Goal: Task Accomplishment & Management: Use online tool/utility

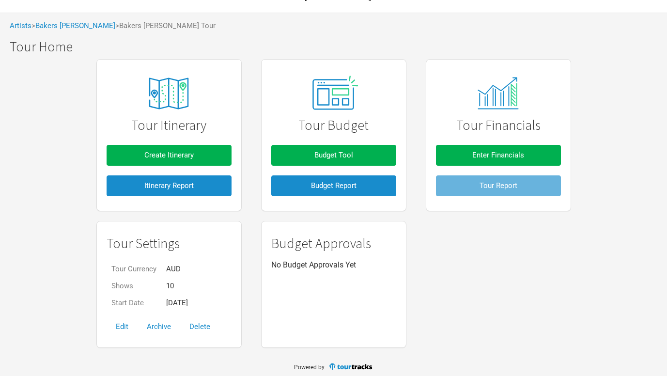
scroll to position [38, 0]
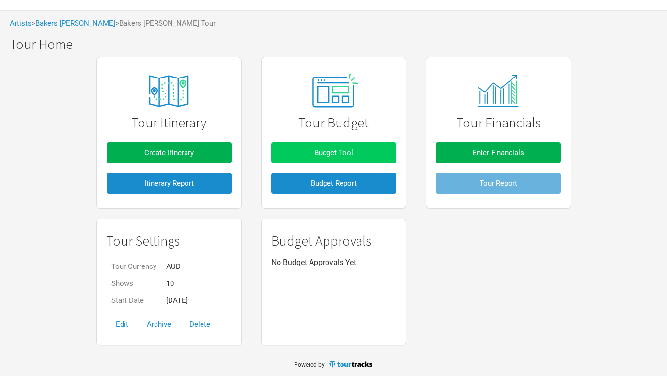
click at [348, 152] on span "Budget Tool" at bounding box center [333, 152] width 39 height 9
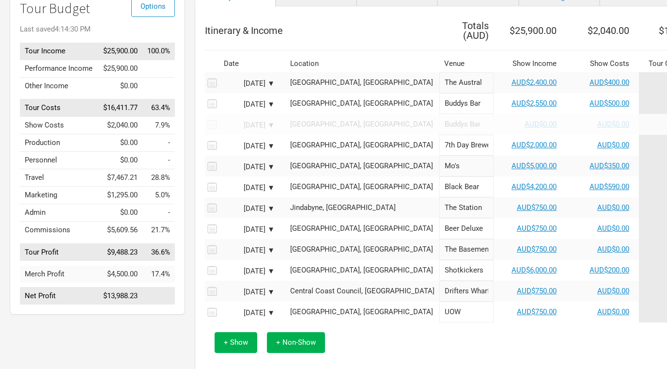
scroll to position [90, 0]
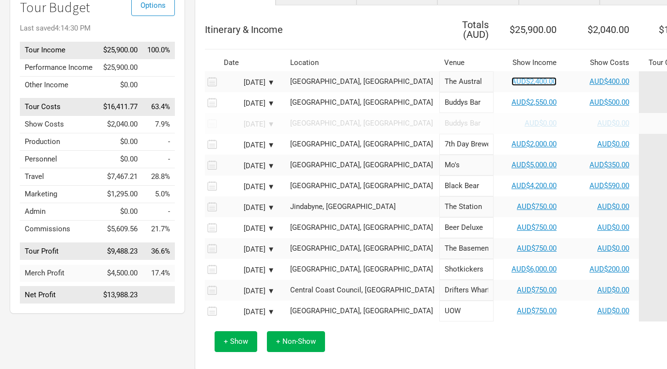
click at [511, 77] on link "AUD$2,400.00" at bounding box center [533, 81] width 45 height 9
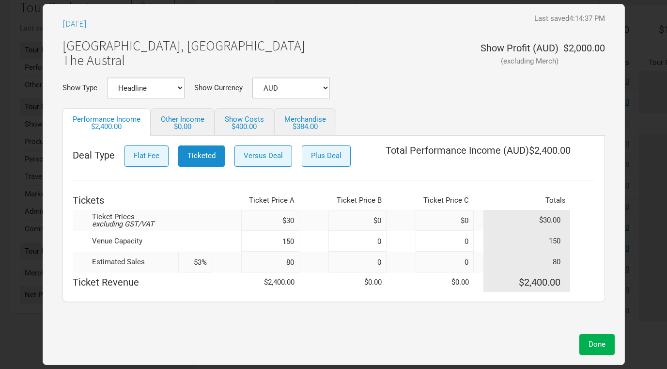
drag, startPoint x: 285, startPoint y: 259, endPoint x: 336, endPoint y: 262, distance: 50.9
click at [336, 262] on tr "Estimated Sales 53% 80 0 0 80" at bounding box center [334, 261] width 522 height 21
type input "5"
type input "3%"
type input "58"
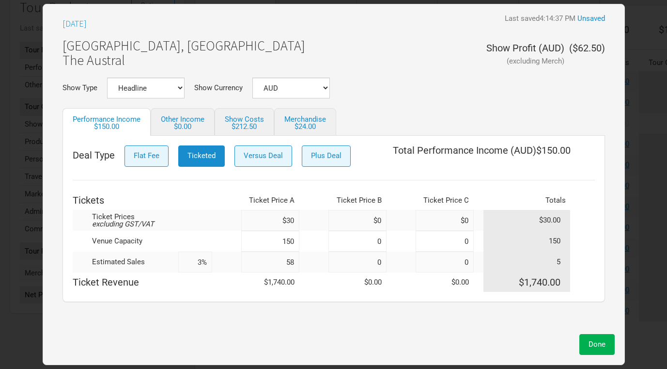
type input "39%"
type input "58"
click at [445, 309] on div "[DATE] Last saved 4:14:37 PM Unsaved [GEOGRAPHIC_DATA], [GEOGRAPHIC_DATA] The A…" at bounding box center [334, 171] width 562 height 315
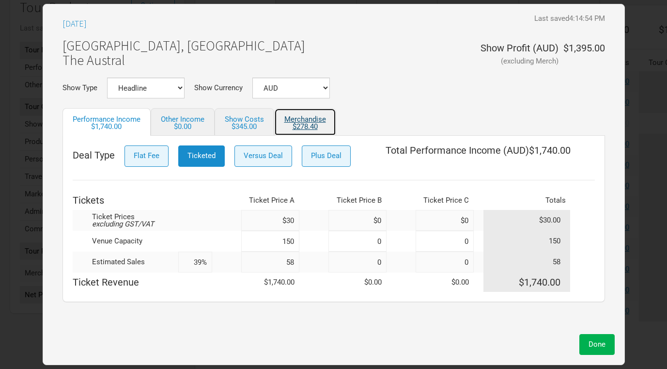
click at [306, 124] on div "$278.40" at bounding box center [305, 126] width 42 height 7
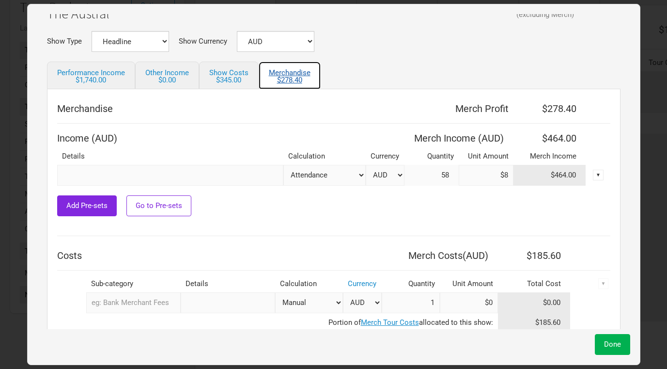
scroll to position [74, 0]
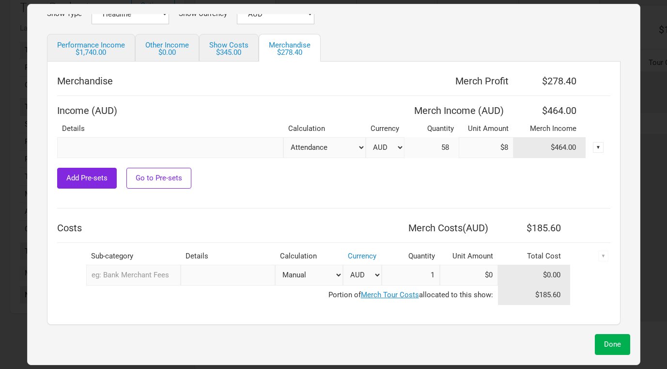
click at [483, 148] on input "$8" at bounding box center [486, 147] width 55 height 21
click at [495, 149] on input "$8" at bounding box center [486, 147] width 55 height 21
type input "$14"
click at [593, 146] on div "▼" at bounding box center [598, 147] width 11 height 11
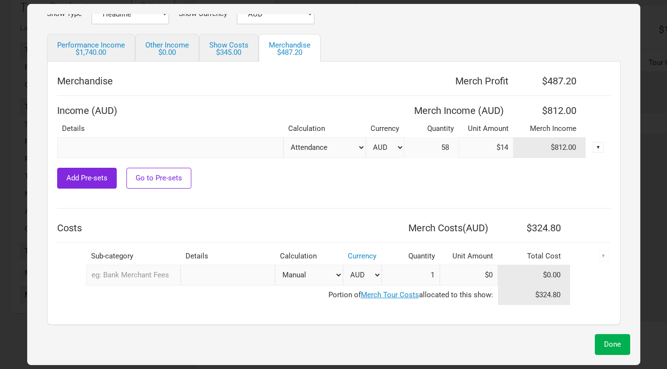
click at [406, 185] on div "Add Pre-sets Go to Pre-sets" at bounding box center [333, 178] width 553 height 21
click at [341, 145] on select "Attendance Manual % of Performance Income" at bounding box center [324, 147] width 82 height 21
select select "Set Amount"
drag, startPoint x: 475, startPoint y: 144, endPoint x: 500, endPoint y: 144, distance: 25.2
click at [500, 144] on input "$14" at bounding box center [486, 147] width 55 height 21
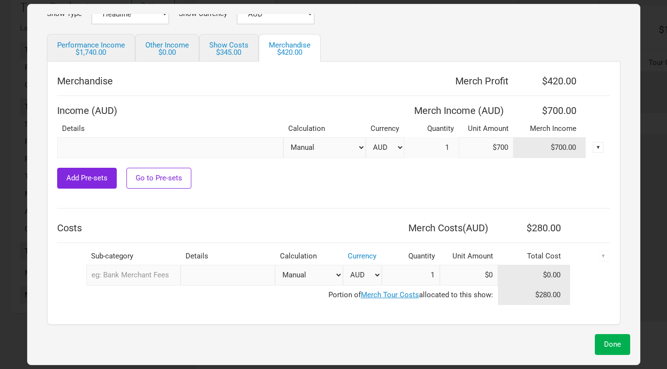
type input "$700"
click at [589, 198] on td at bounding box center [333, 203] width 553 height 10
click at [609, 339] on button "Done" at bounding box center [612, 344] width 35 height 21
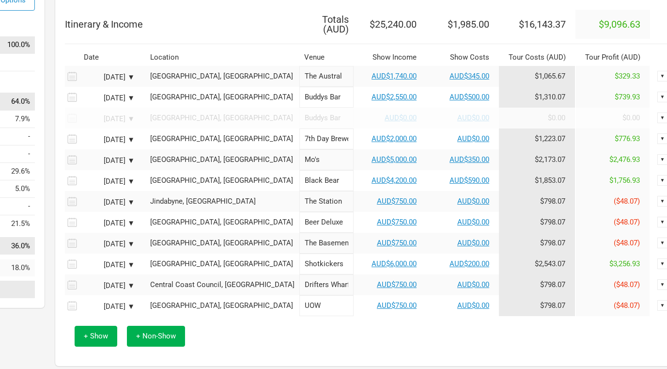
scroll to position [123, 140]
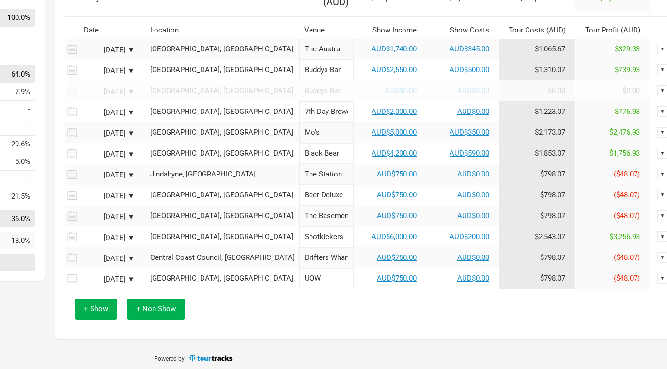
click at [657, 130] on div "▼" at bounding box center [662, 132] width 11 height 11
click at [131, 130] on div "[DATE] ▼" at bounding box center [107, 133] width 53 height 7
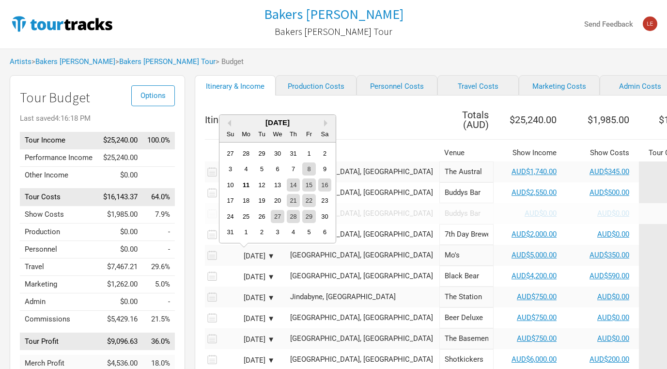
click at [265, 20] on div "Bakers [PERSON_NAME] [PERSON_NAME] Tour" at bounding box center [334, 24] width 216 height 39
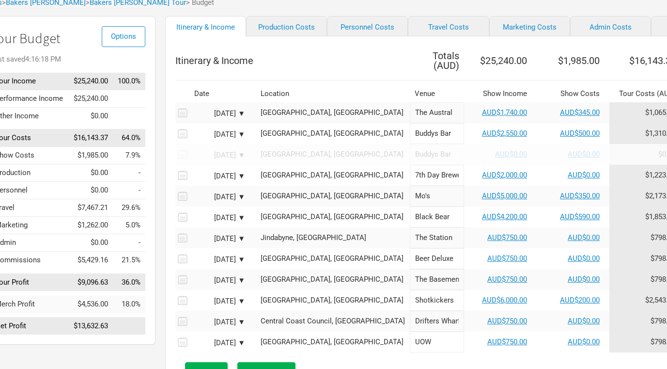
scroll to position [0, 30]
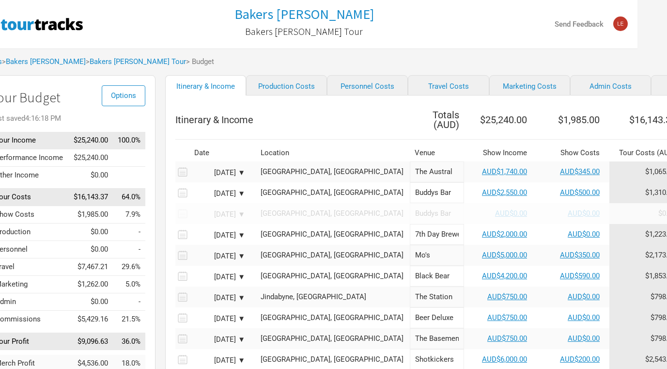
click at [383, 52] on div "Artists > [PERSON_NAME] [PERSON_NAME] > Bakers [PERSON_NAME] Tour > Budget" at bounding box center [303, 61] width 667 height 27
click at [392, 57] on div "Artists > [PERSON_NAME] [PERSON_NAME] > Bakers [PERSON_NAME] Tour > Budget" at bounding box center [303, 61] width 667 height 27
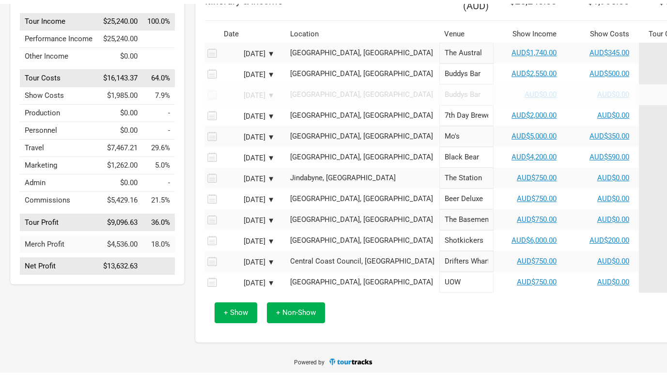
scroll to position [0, 0]
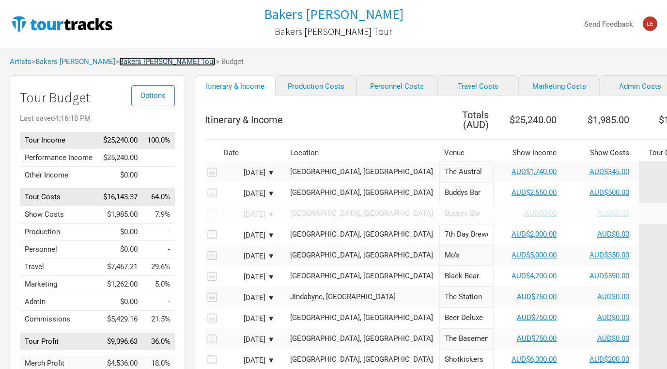
click at [131, 61] on link "Bakers [PERSON_NAME] Tour" at bounding box center [167, 61] width 96 height 9
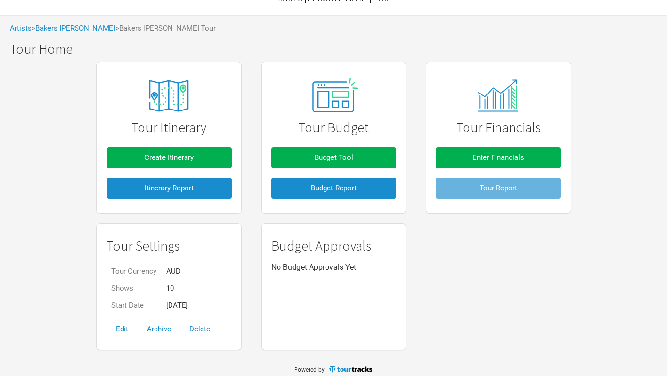
scroll to position [40, 0]
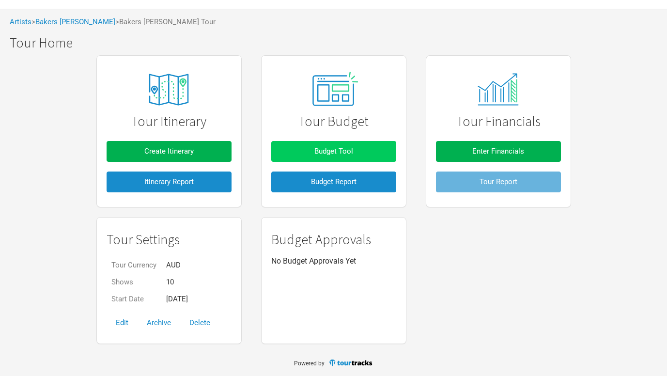
click at [347, 152] on span "Budget Tool" at bounding box center [333, 151] width 39 height 9
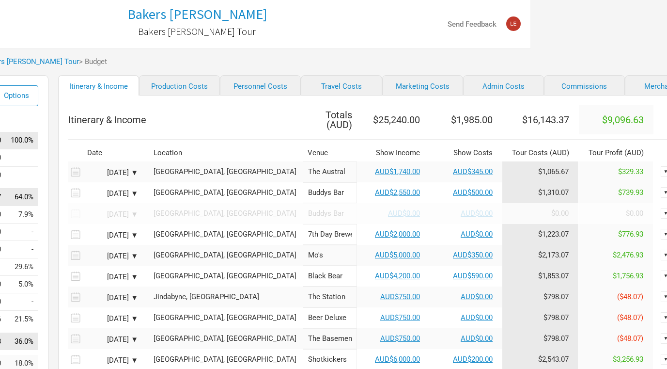
scroll to position [0, 140]
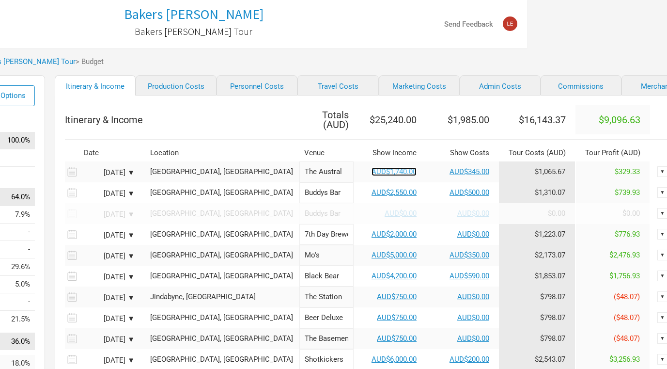
click at [371, 167] on link "AUD$1,740.00" at bounding box center [393, 171] width 45 height 9
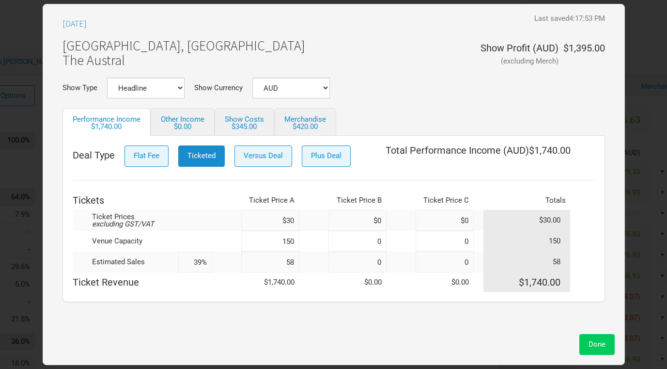
click at [593, 335] on button "Done" at bounding box center [596, 344] width 35 height 21
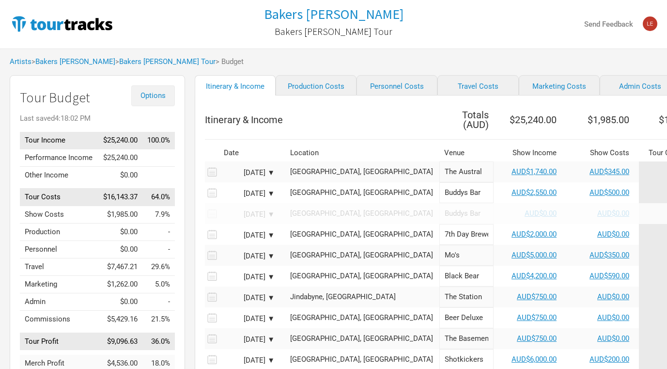
click at [150, 103] on button "Options" at bounding box center [153, 95] width 44 height 21
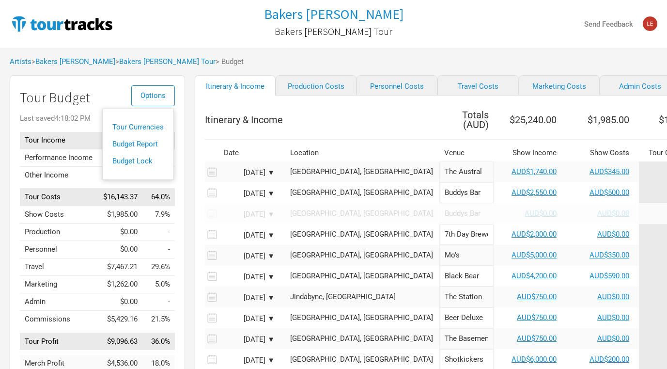
click at [188, 75] on div "Itinerary & Income Production Costs Personnel Costs Travel Costs Marketing Cost…" at bounding box center [508, 270] width 647 height 391
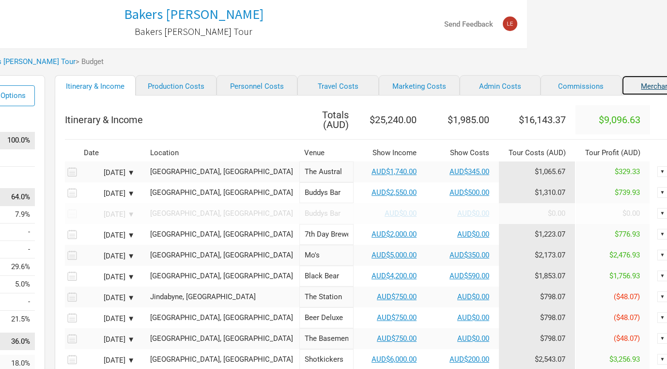
click at [632, 82] on link "Merchandise" at bounding box center [661, 85] width 81 height 20
select select "Set Amount"
select select "% of Gross Merch"
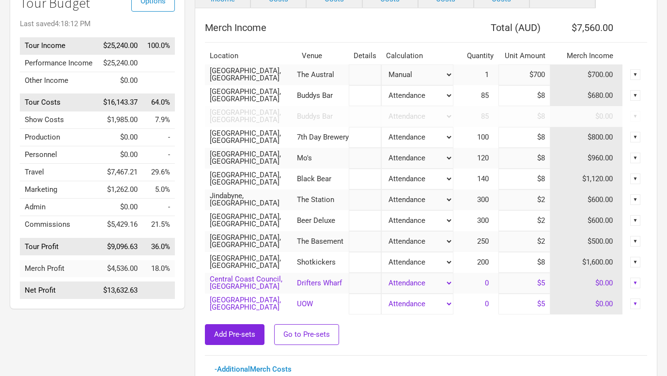
scroll to position [95, 0]
click at [462, 331] on div "Add Pre-sets Go to Pre-sets" at bounding box center [426, 334] width 442 height 21
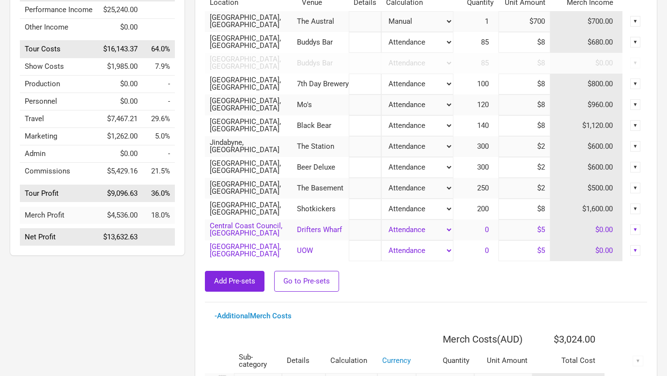
scroll to position [0, 0]
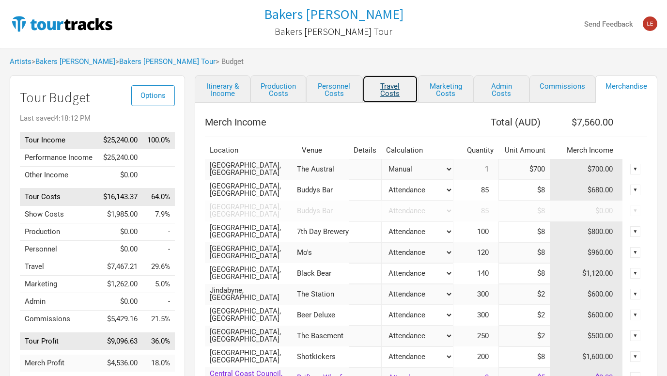
click at [397, 91] on link "Travel Costs" at bounding box center [390, 89] width 56 height 28
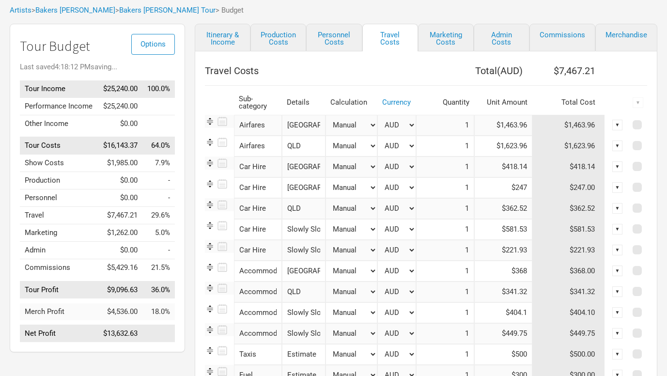
scroll to position [128, 0]
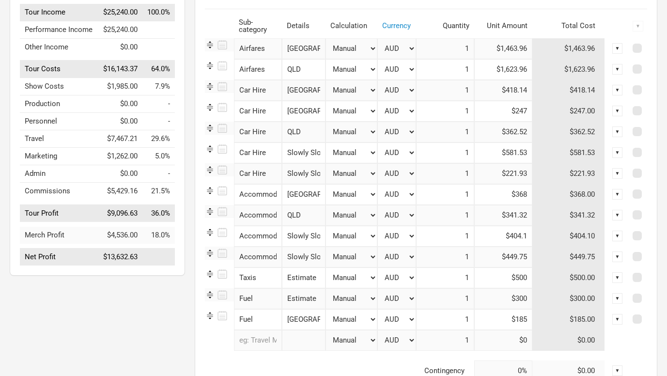
click at [307, 238] on input "Slowly Slowly August" at bounding box center [304, 236] width 44 height 21
click at [317, 256] on input "Slowly Slowly November" at bounding box center [304, 257] width 44 height 21
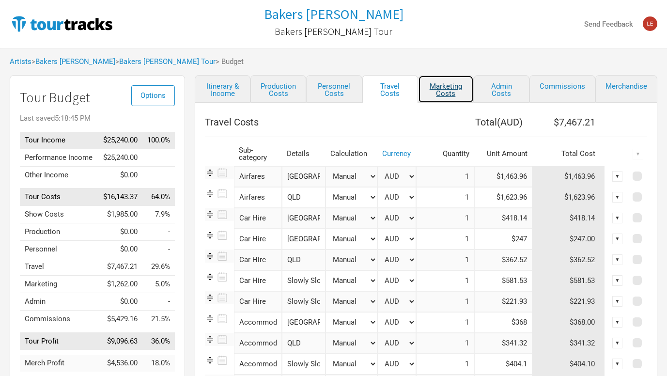
click at [447, 90] on link "Marketing Costs" at bounding box center [446, 89] width 56 height 28
select select "% of Gross"
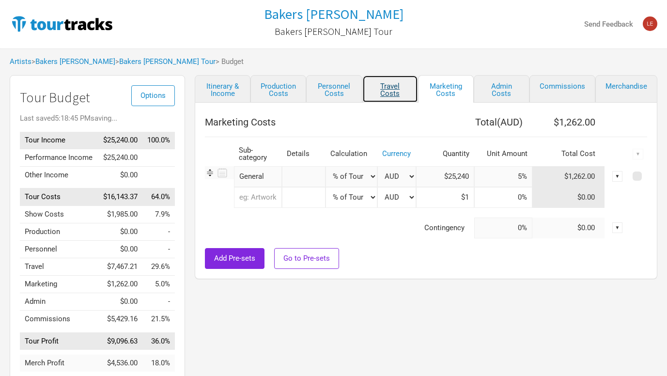
click at [398, 90] on link "Travel Costs" at bounding box center [390, 89] width 56 height 28
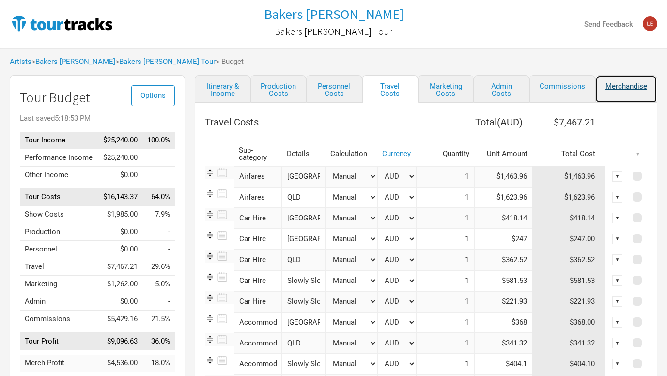
click at [621, 85] on link "Merchandise" at bounding box center [626, 89] width 62 height 28
select select "Set Amount"
select select "% of Gross Merch"
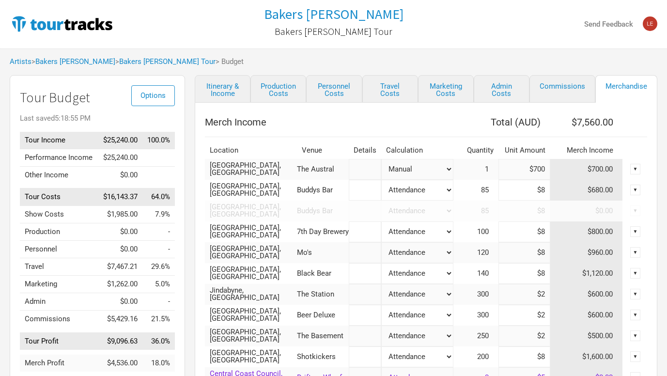
click at [424, 144] on th "Calculation" at bounding box center [417, 150] width 72 height 17
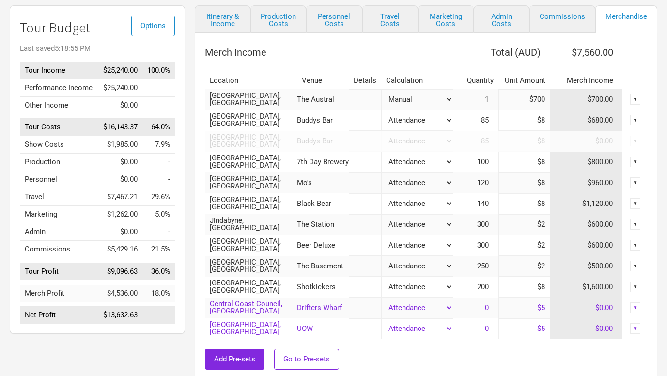
scroll to position [80, 0]
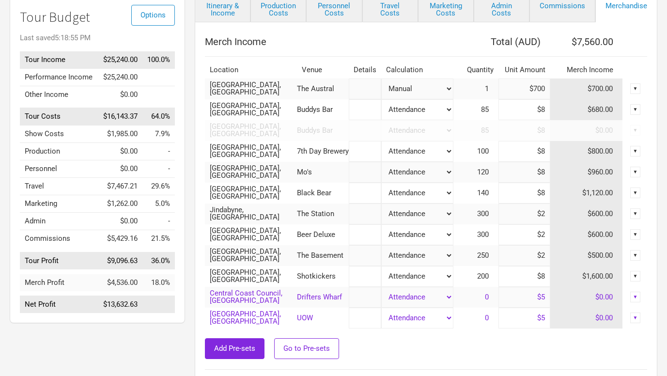
click at [366, 59] on td at bounding box center [426, 59] width 442 height 5
click at [428, 343] on div "Add Pre-sets Go to Pre-sets" at bounding box center [426, 348] width 442 height 21
click at [407, 332] on div at bounding box center [426, 333] width 442 height 10
click at [410, 347] on div "Add Pre-sets Go to Pre-sets" at bounding box center [426, 348] width 442 height 21
click at [408, 343] on div "Add Pre-sets Go to Pre-sets" at bounding box center [426, 348] width 442 height 21
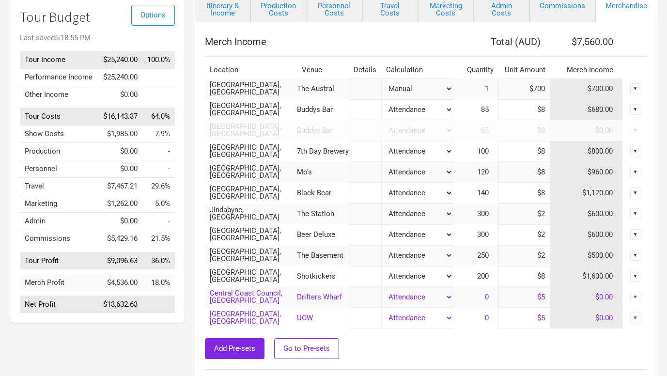
click at [407, 343] on div "Add Pre-sets Go to Pre-sets" at bounding box center [426, 348] width 442 height 21
click at [407, 345] on div "Add Pre-sets Go to Pre-sets" at bounding box center [426, 348] width 442 height 21
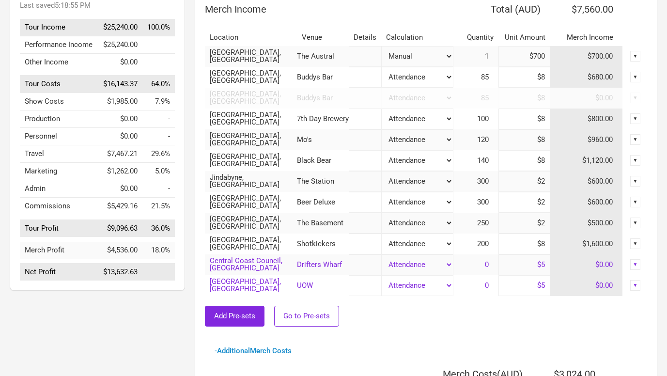
scroll to position [191, 0]
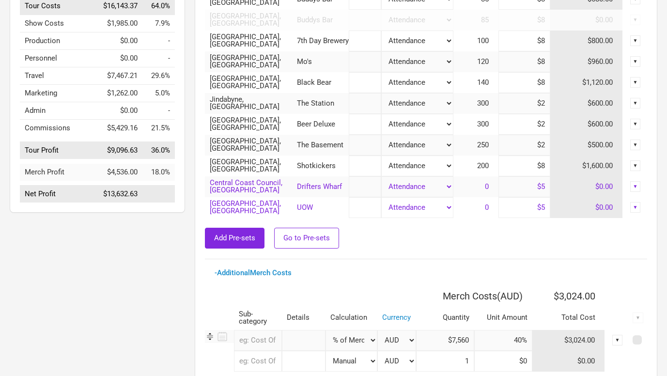
click at [428, 231] on div "Add Pre-sets Go to Pre-sets" at bounding box center [426, 238] width 442 height 21
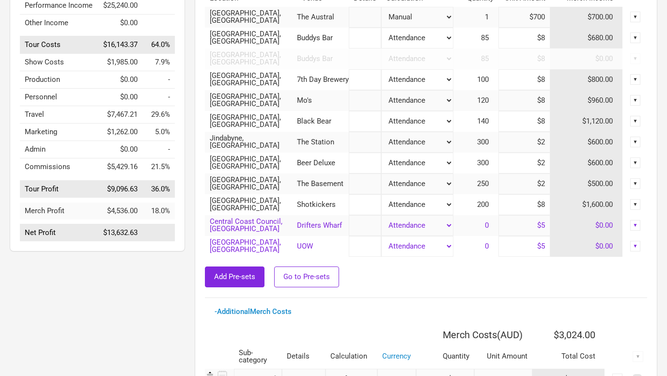
scroll to position [197, 0]
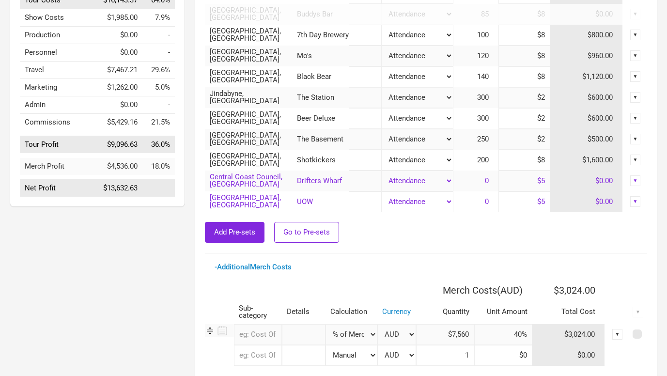
click at [379, 242] on div "Add Pre-sets Go to Pre-sets" at bounding box center [426, 232] width 442 height 21
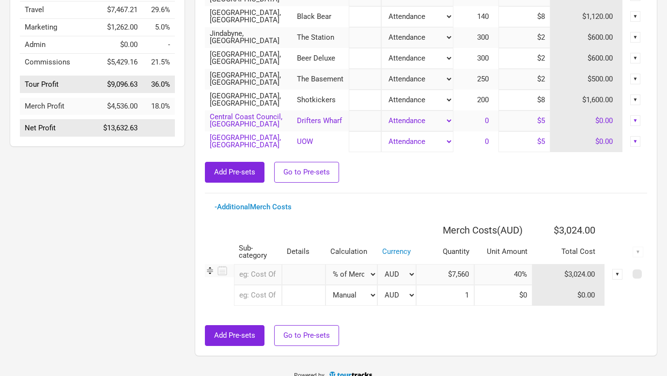
scroll to position [269, 0]
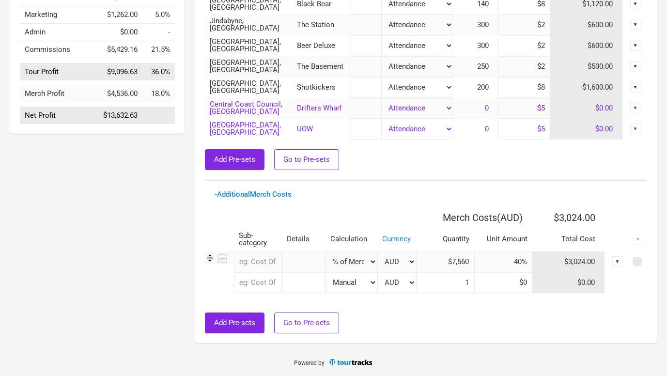
click at [466, 163] on div "Add Pre-sets Go to Pre-sets" at bounding box center [426, 159] width 442 height 21
click at [539, 186] on div "Merch Income Total ( AUD ) $7,560.00 Location Venue Details Calculation Quantit…" at bounding box center [426, 88] width 442 height 490
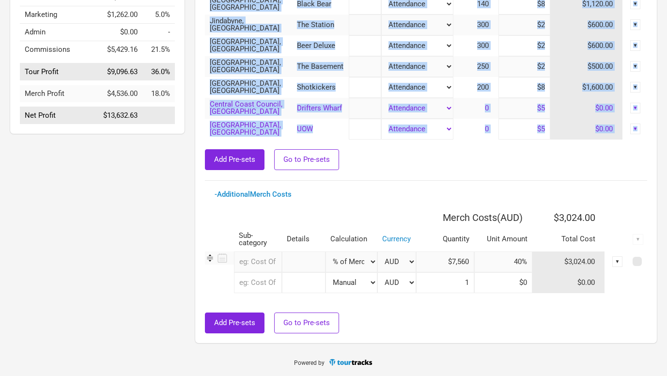
drag, startPoint x: 647, startPoint y: 180, endPoint x: 457, endPoint y: 182, distance: 190.8
click at [457, 183] on div "Merch Income Total ( AUD ) $7,560.00 Location Venue Details Calculation Quantit…" at bounding box center [426, 88] width 462 height 510
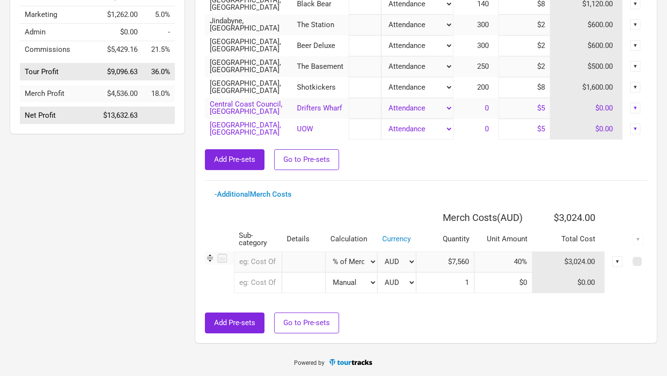
click at [457, 181] on div "Merch Income Total ( AUD ) $7,560.00 Location Venue Details Calculation Quantit…" at bounding box center [426, 88] width 442 height 490
click at [414, 192] on div "- Additional Merch Costs" at bounding box center [426, 194] width 423 height 7
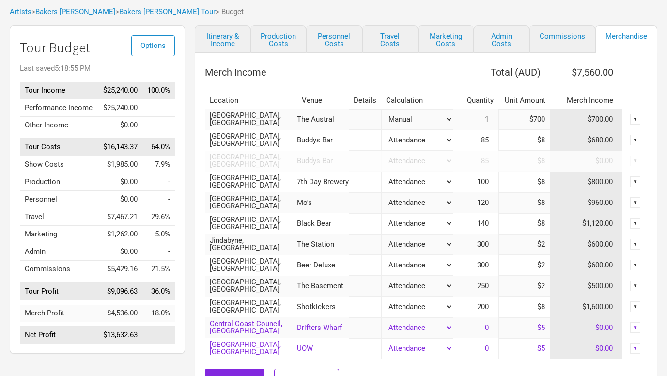
scroll to position [51, 0]
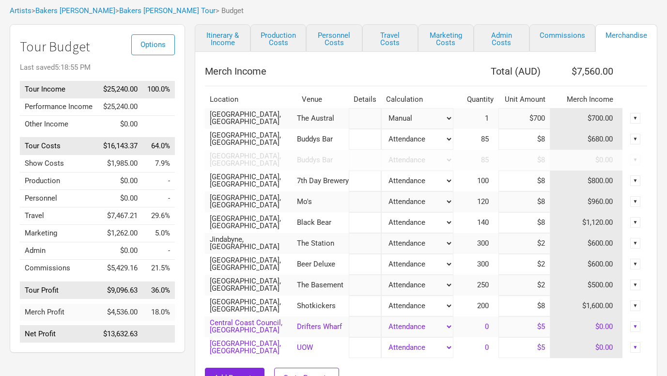
click at [488, 125] on td "1" at bounding box center [475, 118] width 45 height 21
click at [520, 123] on input "$700" at bounding box center [524, 118] width 52 height 21
click at [429, 54] on div "Merch Income Total ( AUD ) $7,560.00 Location Venue Details Calculation Quantit…" at bounding box center [426, 307] width 462 height 510
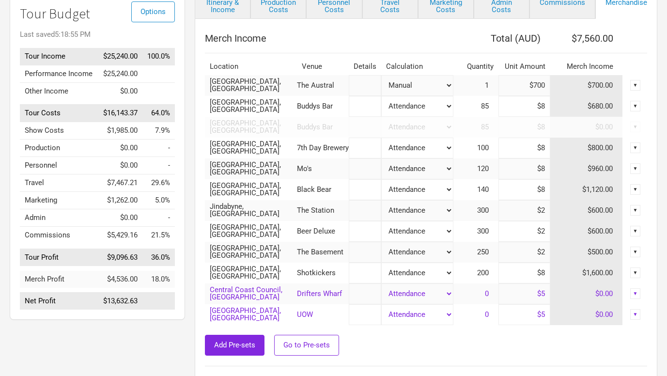
scroll to position [0, 0]
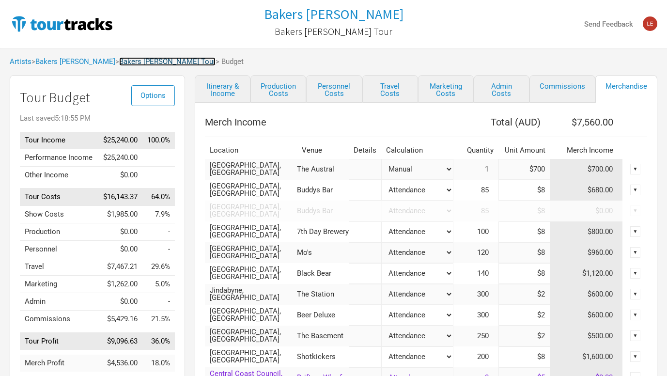
click at [119, 60] on link "Bakers [PERSON_NAME] Tour" at bounding box center [167, 61] width 96 height 9
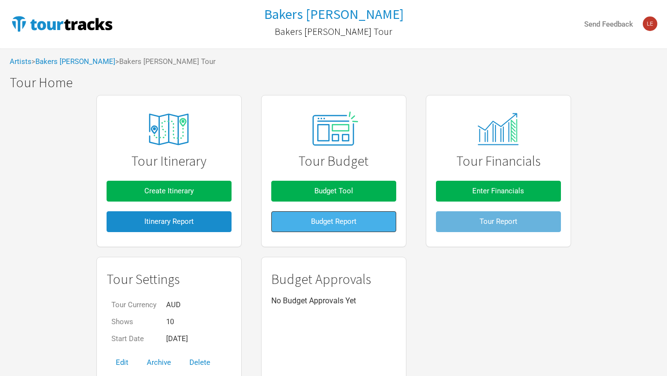
click at [319, 219] on span "Budget Report" at bounding box center [334, 221] width 46 height 9
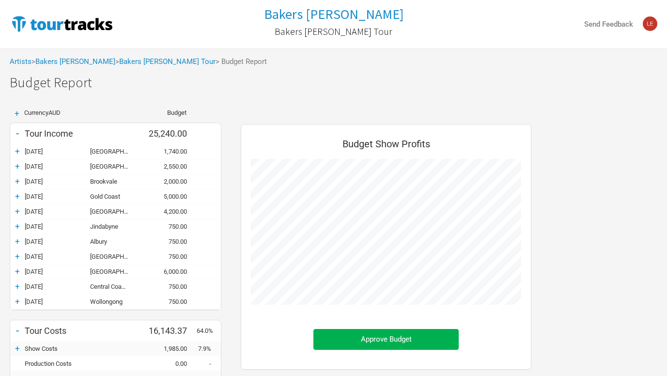
scroll to position [9, 0]
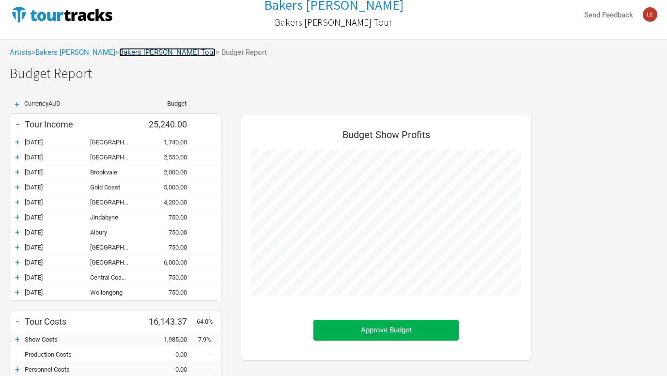
click at [119, 53] on link "Bakers [PERSON_NAME] Tour" at bounding box center [167, 52] width 96 height 9
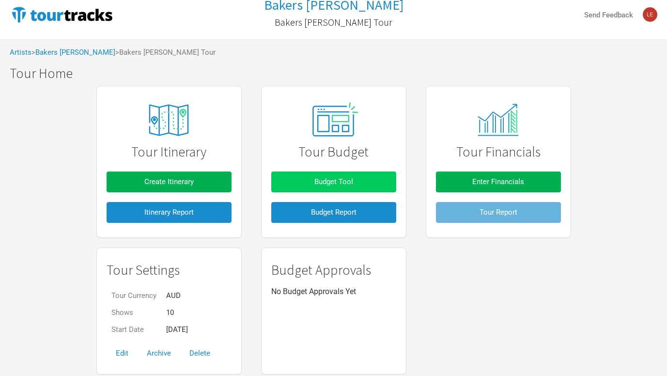
click at [341, 188] on button "Budget Tool" at bounding box center [333, 181] width 125 height 21
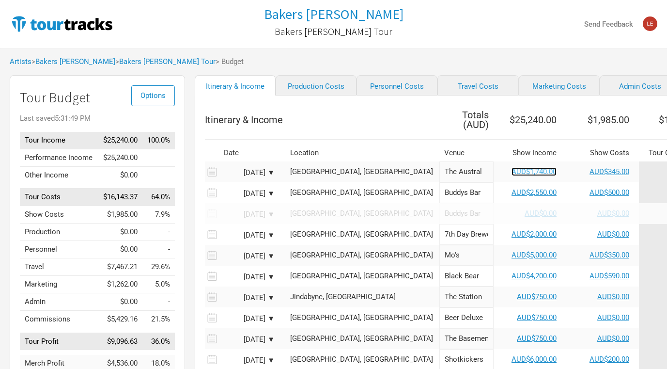
click at [511, 171] on link "AUD$1,740.00" at bounding box center [533, 171] width 45 height 9
click at [425, 34] on div "Bakers [PERSON_NAME] [PERSON_NAME] Tour" at bounding box center [334, 24] width 216 height 39
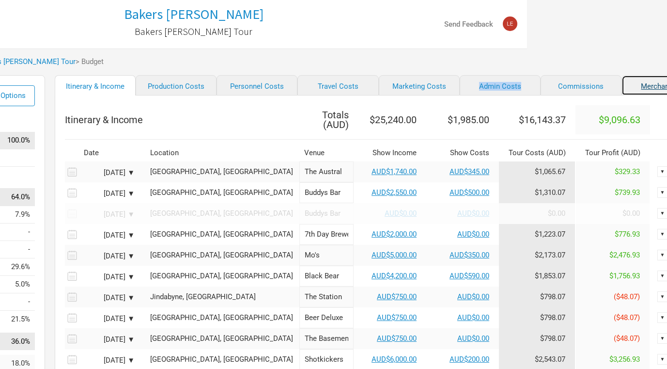
click at [632, 84] on link "Merchandise" at bounding box center [661, 85] width 81 height 20
select select "Set Amount"
select select "% of Gross Merch"
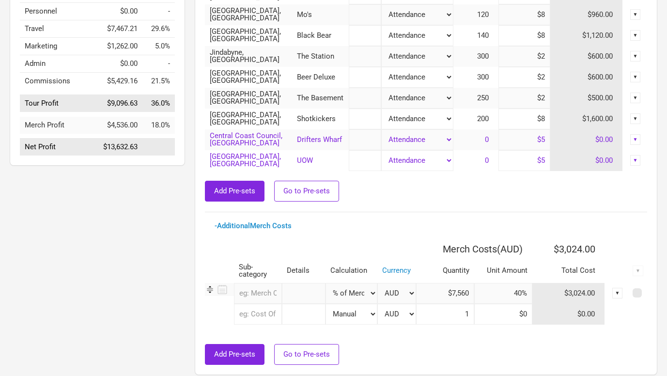
scroll to position [269, 0]
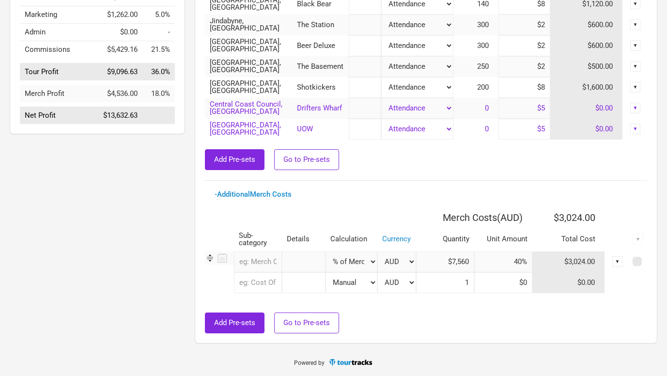
click at [407, 175] on div "Merch Income Total ( AUD ) $7,560.00 Location Venue Details Calculation Quantit…" at bounding box center [426, 88] width 442 height 490
click at [450, 176] on div "Merch Income Total ( AUD ) $7,560.00 Location Venue Details Calculation Quantit…" at bounding box center [426, 88] width 442 height 490
click at [410, 174] on div "Merch Income Total ( AUD ) $7,560.00 Location Venue Details Calculation Quantit…" at bounding box center [426, 88] width 442 height 490
